Goal: Transaction & Acquisition: Purchase product/service

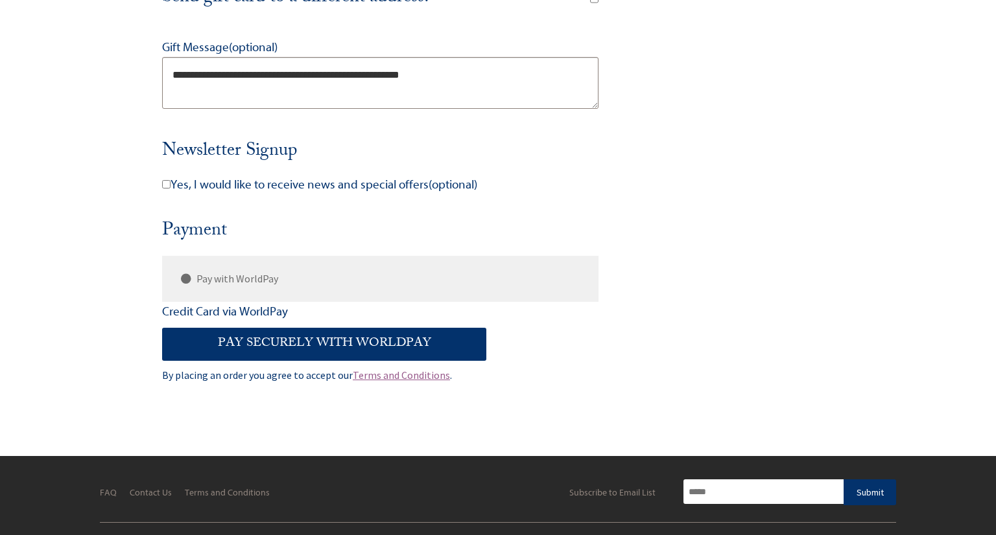
scroll to position [793, 0]
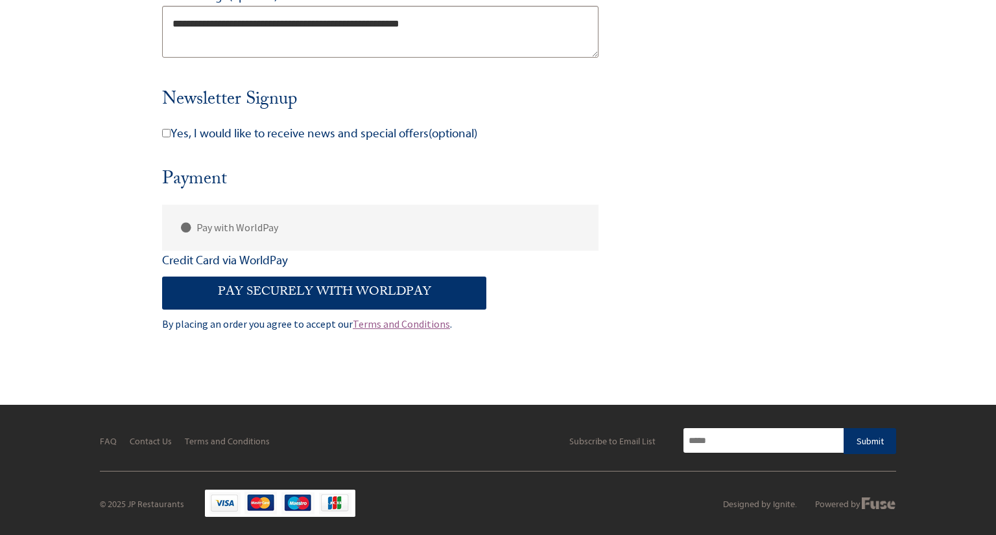
type textarea "**********"
click at [300, 297] on button "Pay securely with WorldPay" at bounding box center [324, 293] width 324 height 32
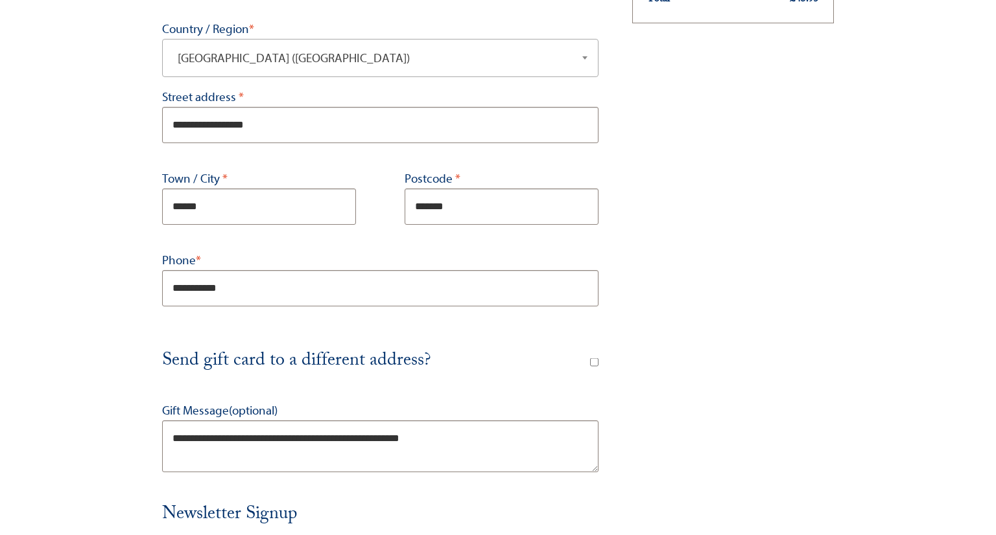
scroll to position [374, 0]
